Goal: Navigation & Orientation: Find specific page/section

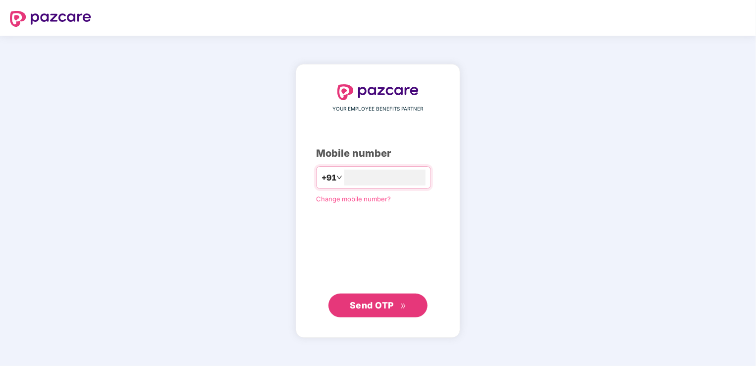
type input "**********"
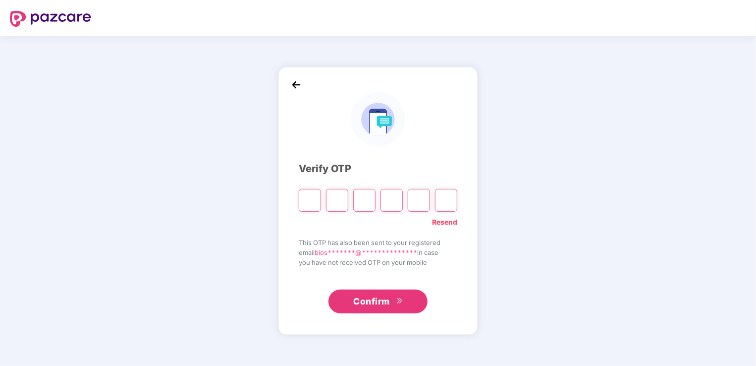
type input "*"
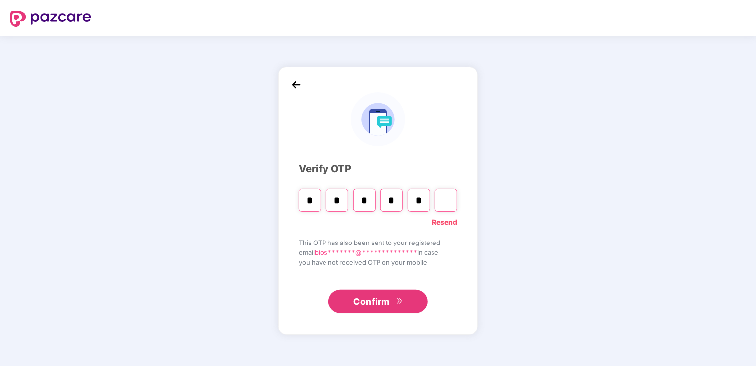
type input "*"
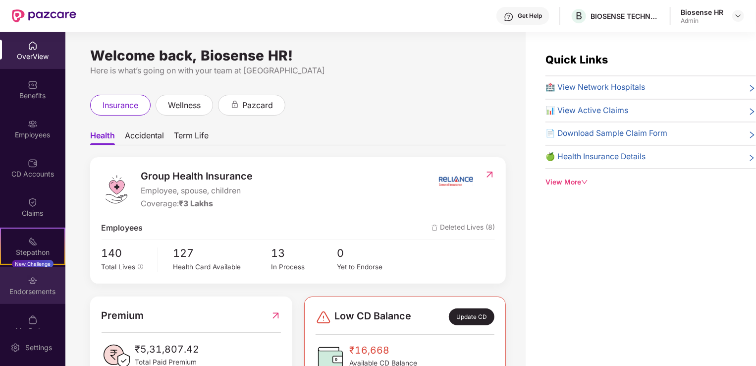
click at [22, 279] on div "Endorsements" at bounding box center [32, 285] width 65 height 37
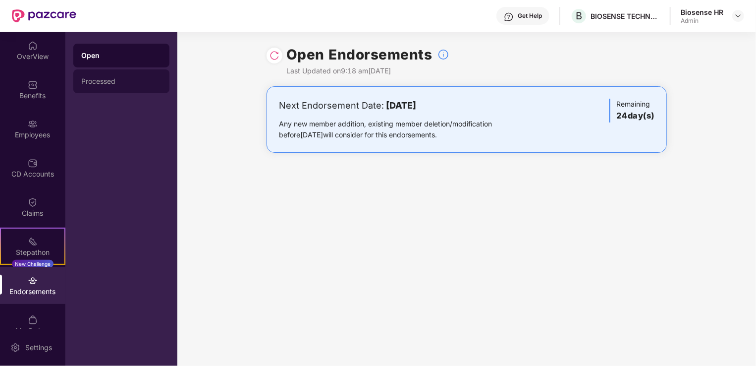
click at [127, 77] on div "Processed" at bounding box center [121, 81] width 80 height 8
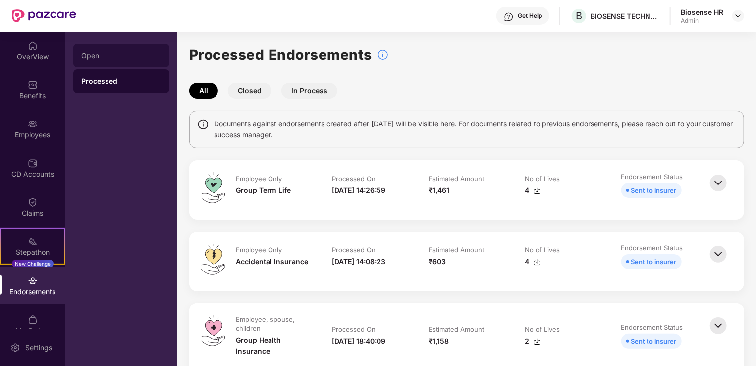
click at [117, 58] on div "Open" at bounding box center [121, 56] width 80 height 8
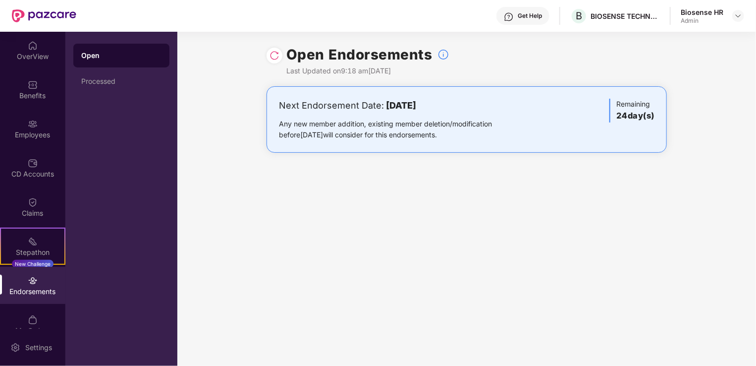
click at [270, 58] on img at bounding box center [275, 56] width 10 height 10
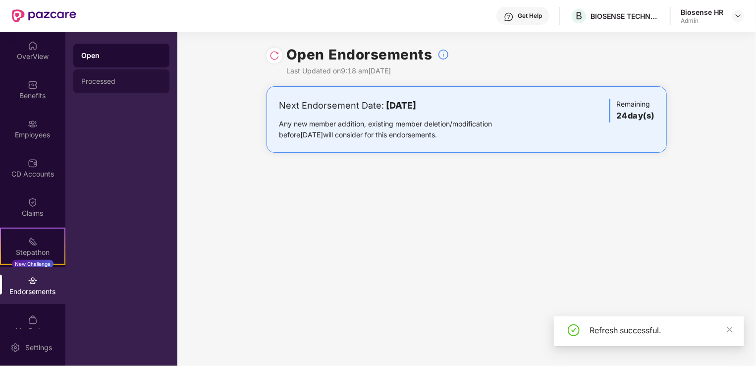
click at [109, 78] on div "Processed" at bounding box center [121, 81] width 80 height 8
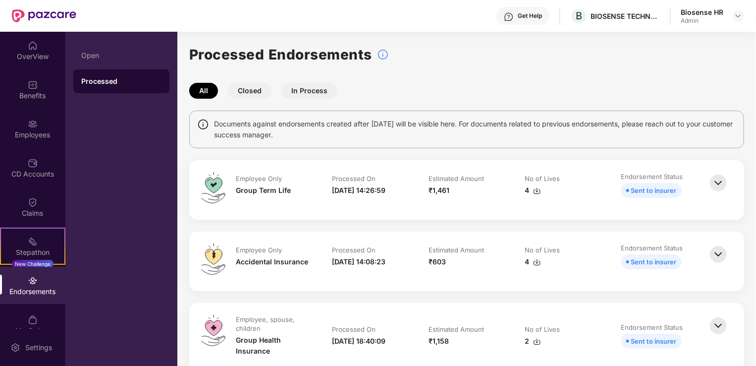
scroll to position [50, 0]
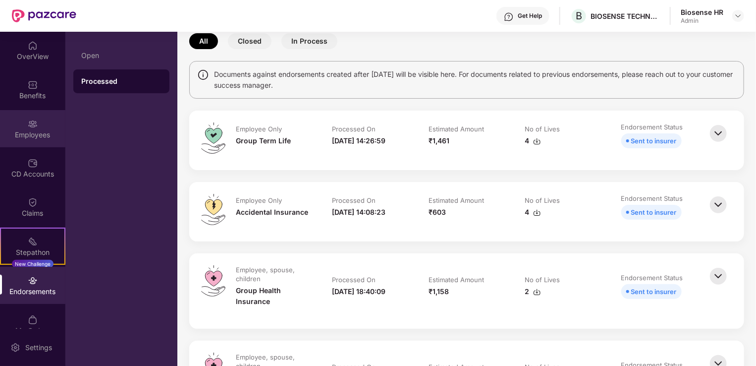
click at [38, 137] on div "Employees" at bounding box center [32, 135] width 65 height 10
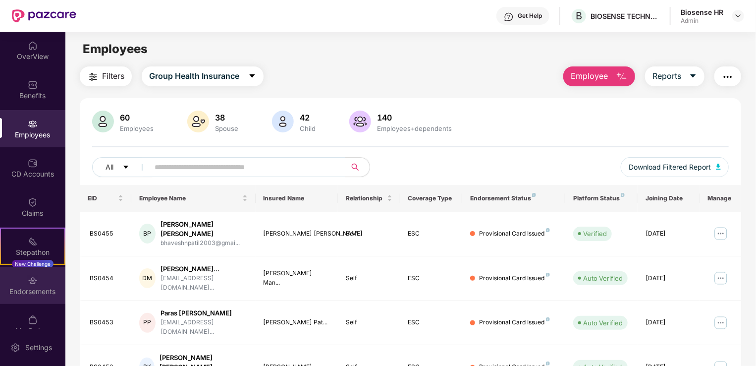
click at [28, 285] on div "Endorsements" at bounding box center [32, 285] width 65 height 37
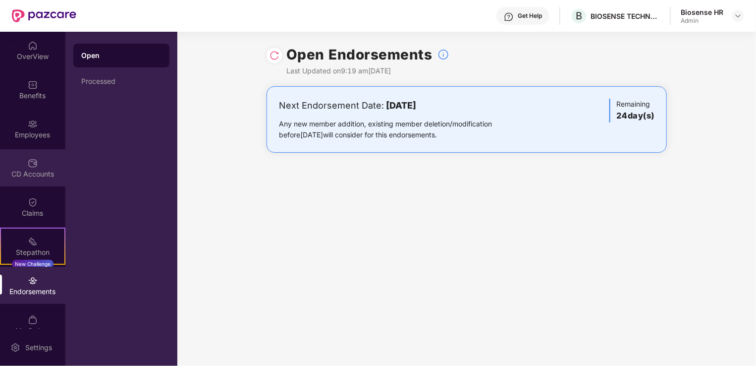
click at [45, 173] on div "CD Accounts" at bounding box center [32, 174] width 65 height 10
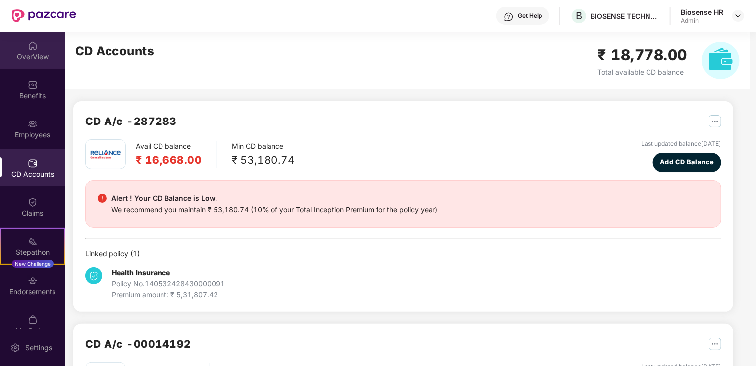
click at [17, 58] on div "OverView" at bounding box center [32, 57] width 65 height 10
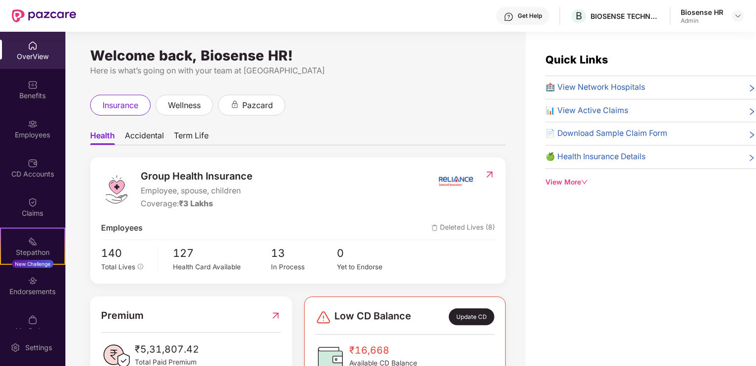
click at [41, 123] on div "Employees" at bounding box center [32, 128] width 65 height 37
